Goal: Communication & Community: Share content

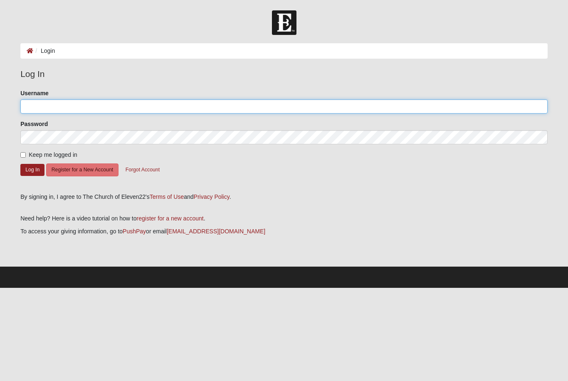
type input "MAJ"
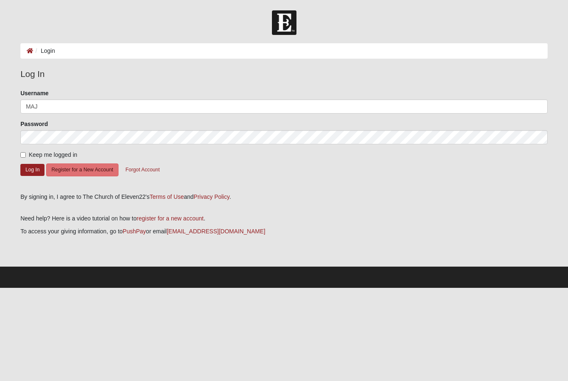
click at [32, 169] on button "Log In" at bounding box center [32, 170] width 24 height 12
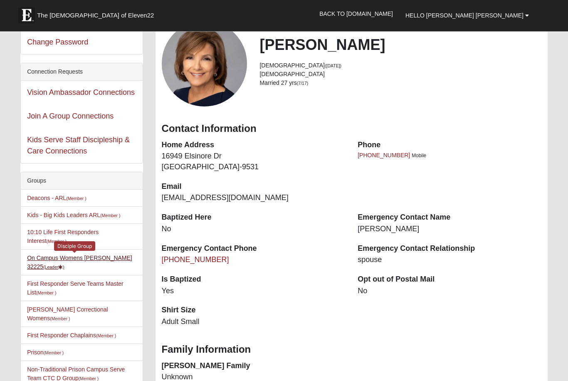
scroll to position [57, 0]
click at [106, 261] on link "On Campus Womens [PERSON_NAME] 32225 (Leader )" at bounding box center [79, 262] width 105 height 15
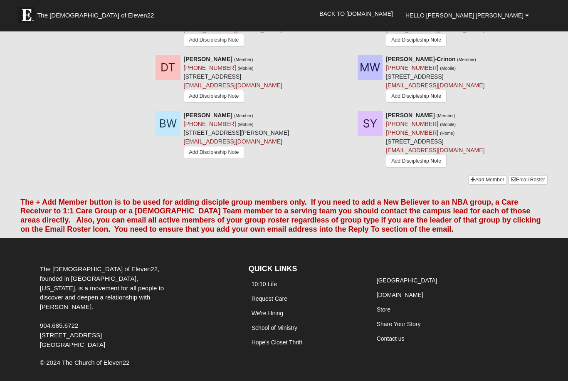
scroll to position [812, 0]
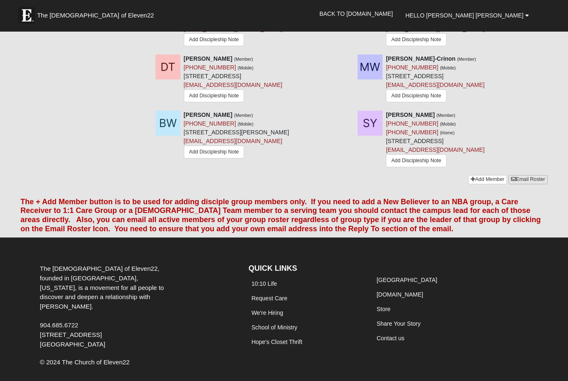
click at [537, 181] on link "Email Roster" at bounding box center [528, 179] width 39 height 9
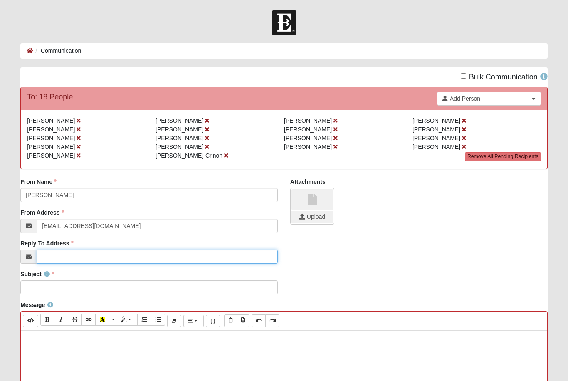
click at [83, 260] on input "Reply To Address" at bounding box center [157, 257] width 241 height 14
type input "[EMAIL_ADDRESS][DOMAIN_NAME]"
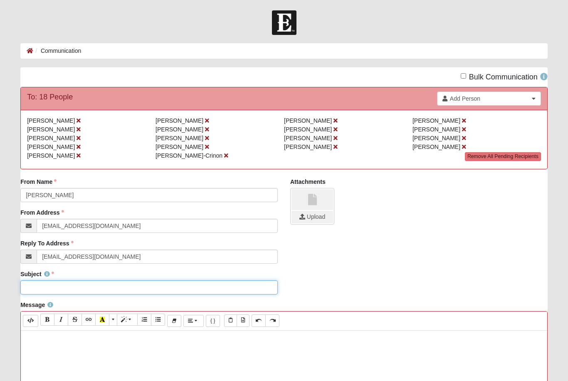
click at [139, 288] on input "Subject" at bounding box center [148, 287] width 257 height 14
type input "C"
type input "Full Curriculum for Tonight"
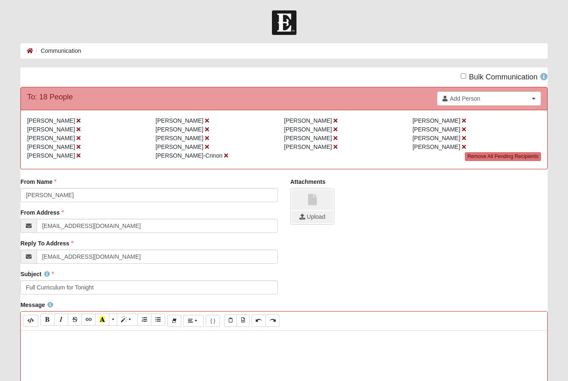
click at [40, 338] on p at bounding box center [284, 339] width 518 height 9
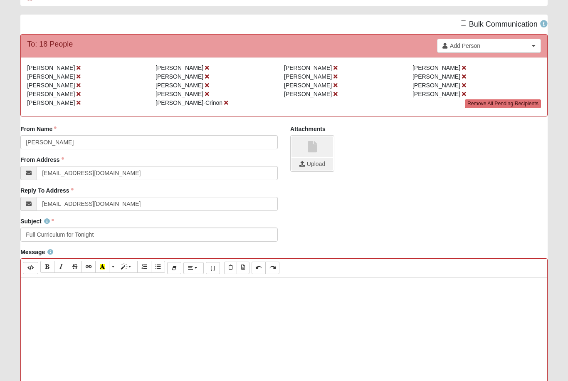
scroll to position [46, 0]
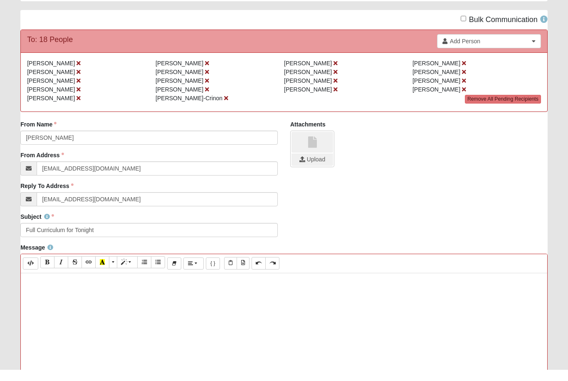
click at [314, 165] on input "file" at bounding box center [313, 171] width 42 height 12
click at [41, 285] on p at bounding box center [284, 281] width 518 height 9
paste div
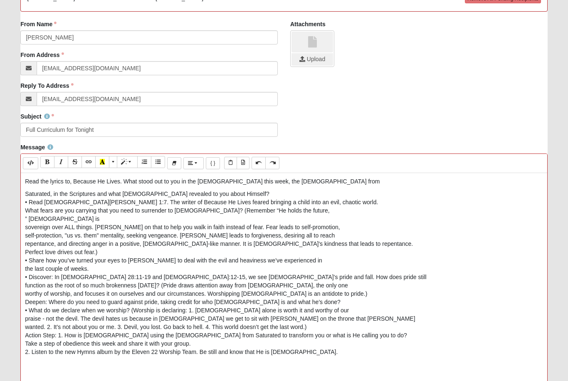
scroll to position [157, 0]
click at [27, 203] on div "• Read [DEMOGRAPHIC_DATA][PERSON_NAME] 1:7. The writer of Because He Lives fear…" at bounding box center [284, 202] width 518 height 8
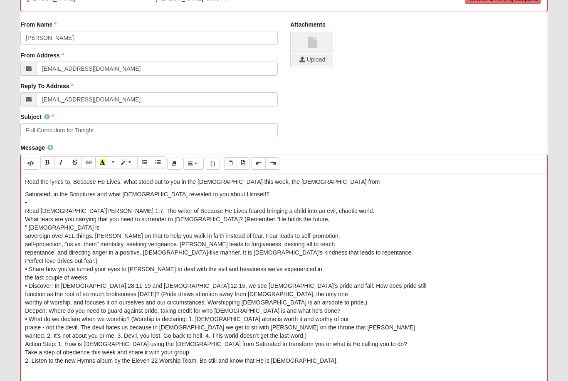
click at [28, 237] on div "sovereign over ALL things. [PERSON_NAME] on that to help you walk in faith inst…" at bounding box center [284, 236] width 518 height 8
click at [191, 221] on div "What fears are you carrying that you need to surrender to [DEMOGRAPHIC_DATA]? (…" at bounding box center [284, 219] width 518 height 8
click at [190, 219] on div "What fears are you carrying that you need to surrender to [DEMOGRAPHIC_DATA]? (…" at bounding box center [284, 219] width 518 height 8
click at [218, 229] on div "” [DEMOGRAPHIC_DATA] is" at bounding box center [284, 227] width 518 height 8
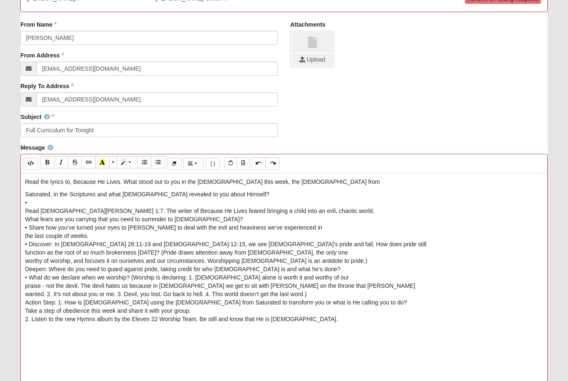
click at [25, 218] on div "What fears are you carrying that you need to surrender to [DEMOGRAPHIC_DATA]?" at bounding box center [284, 219] width 518 height 8
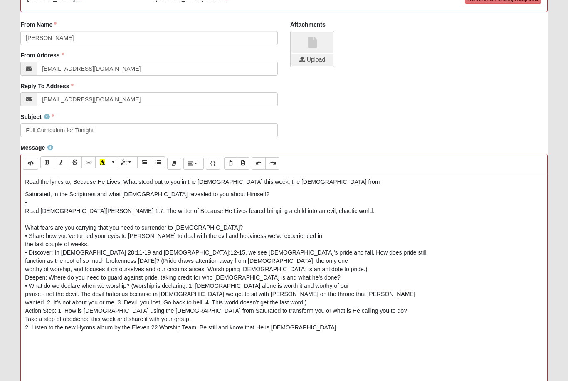
click at [27, 233] on div "• Share how you’ve turned your eyes to [PERSON_NAME] to deal with the evil and …" at bounding box center [284, 236] width 518 height 8
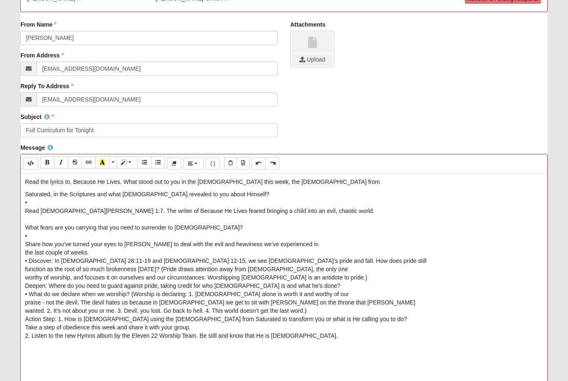
click at [53, 265] on div "function as the root of so much brokenness [DATE]? (Pride draws attention away …" at bounding box center [284, 269] width 518 height 8
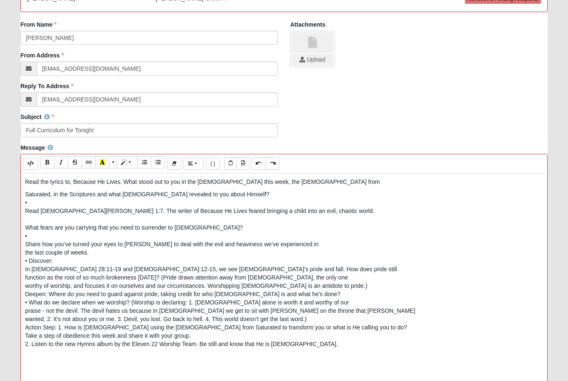
click at [78, 264] on div "• Discover:" at bounding box center [284, 261] width 518 height 8
click at [47, 235] on div "•" at bounding box center [284, 236] width 518 height 8
click at [43, 204] on div "•" at bounding box center [284, 202] width 518 height 8
click at [167, 280] on div "function as the root of so much brokenness [DATE]? (Pride draws attention away …" at bounding box center [284, 277] width 518 height 8
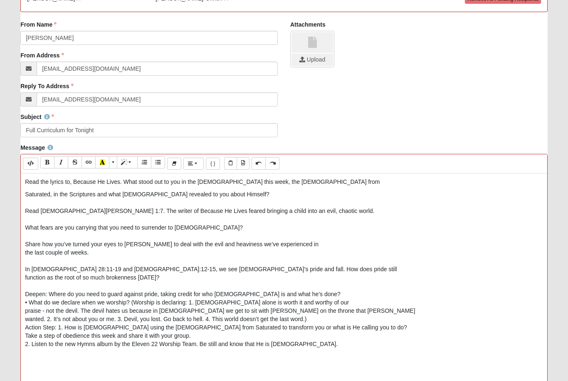
click at [50, 294] on div "Deepen: Where do you need to guard against pride, taking credit for who [DEMOGR…" at bounding box center [284, 294] width 518 height 8
click at [29, 304] on div "• What do we declare when we worship? (Worship is declaring: 1. [DEMOGRAPHIC_DA…" at bounding box center [284, 302] width 518 height 8
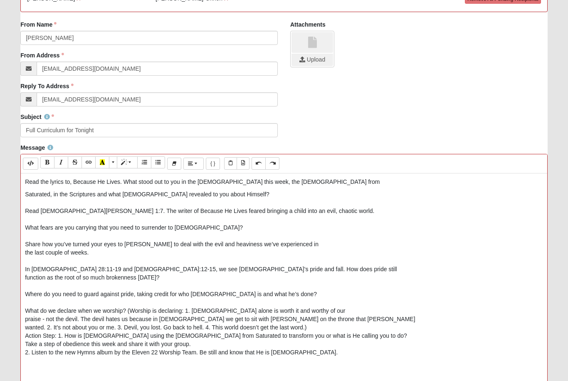
click at [150, 313] on div "What do we declare when we worship? (Worship is declaring: 1. [DEMOGRAPHIC_DATA…" at bounding box center [284, 311] width 518 height 8
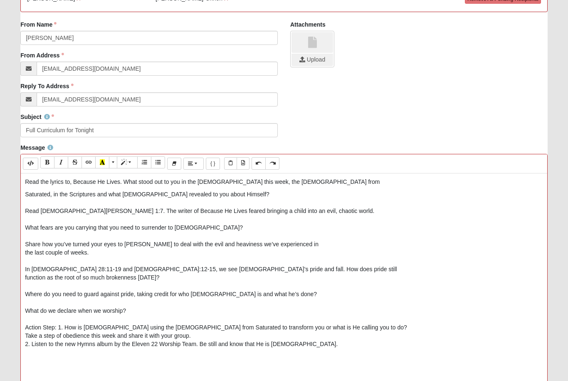
click at [198, 334] on div "Take a step of obedience this week and share it with your group." at bounding box center [284, 335] width 518 height 8
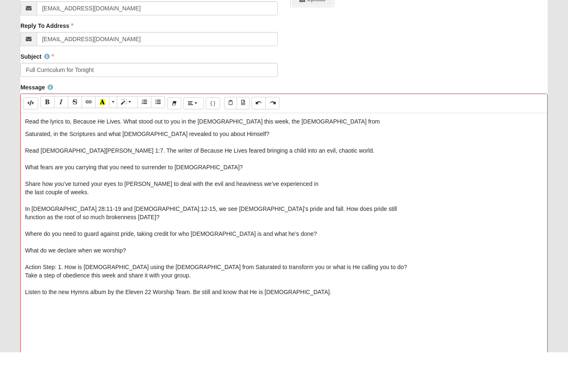
scroll to position [211, 0]
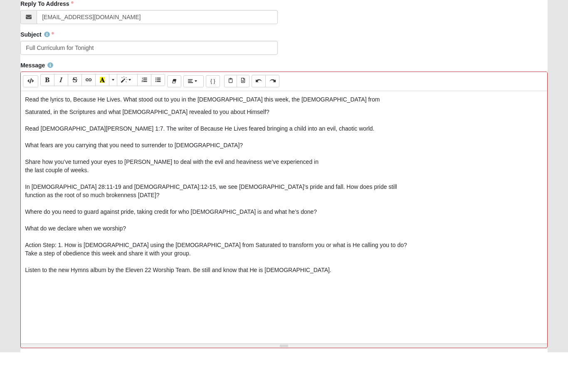
click at [37, 296] on div "Read the lyrics to, Because He Lives. What stood out to you in the [DEMOGRAPHIC…" at bounding box center [284, 245] width 527 height 250
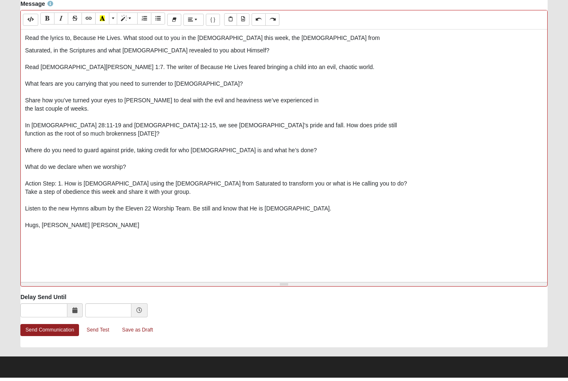
scroll to position [299, 0]
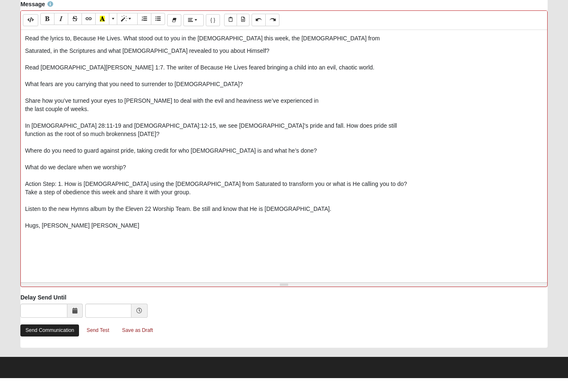
click at [62, 331] on link "Send Communication" at bounding box center [49, 333] width 59 height 12
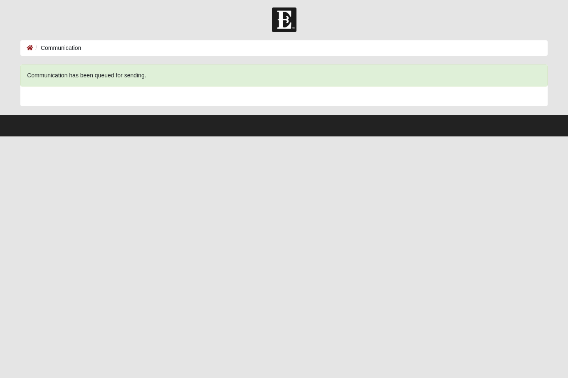
scroll to position [0, 0]
